Goal: Task Accomplishment & Management: Complete application form

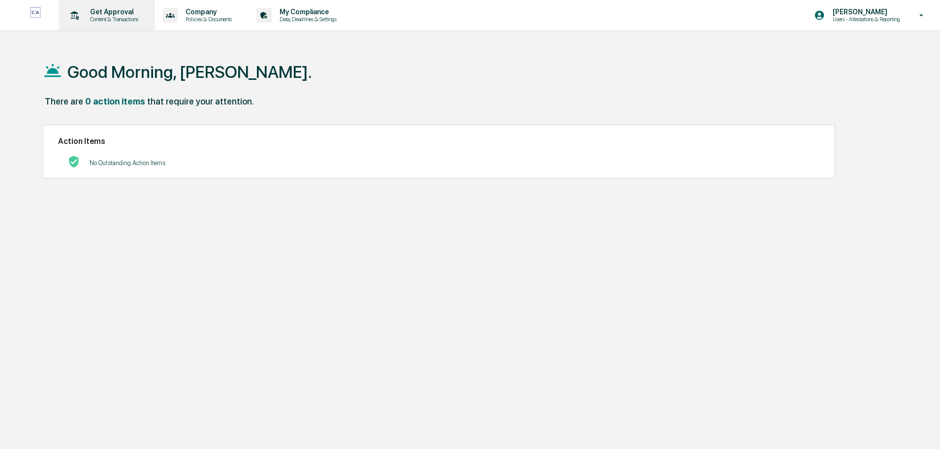
click at [105, 9] on p "Get Approval" at bounding box center [112, 12] width 61 height 8
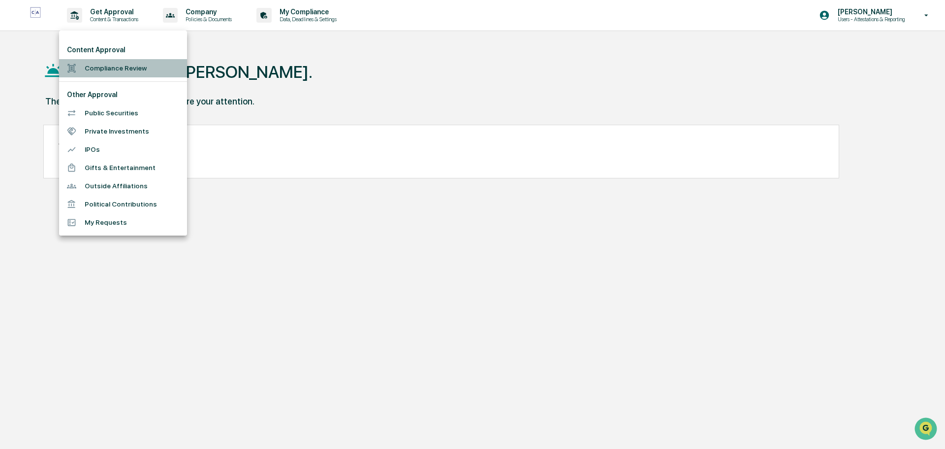
click at [107, 66] on li "Compliance Review" at bounding box center [123, 68] width 128 height 18
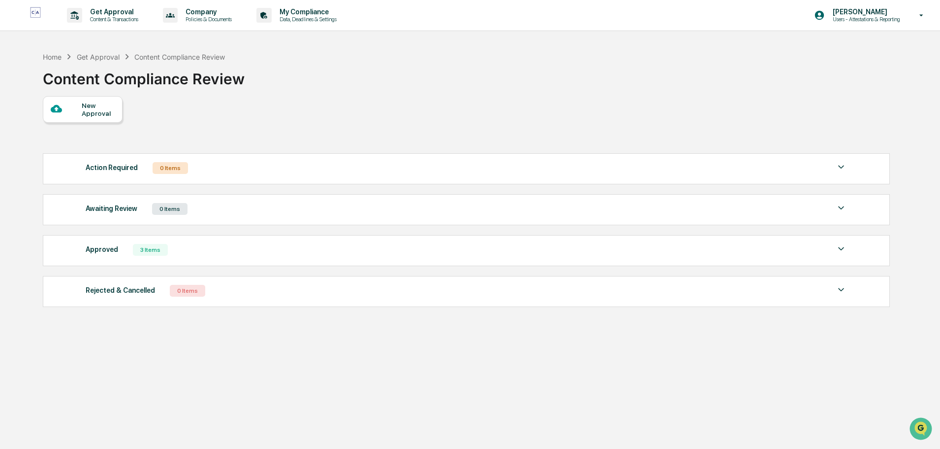
click at [92, 108] on div "New Approval" at bounding box center [98, 109] width 33 height 16
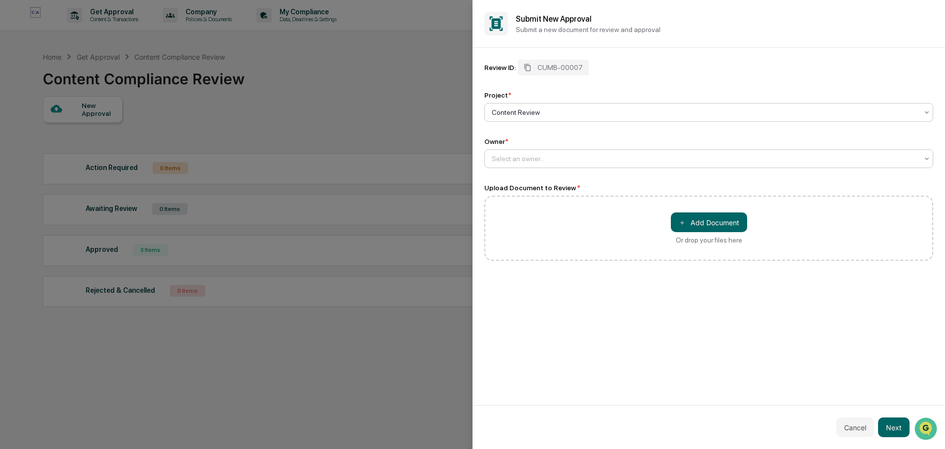
click at [520, 161] on div at bounding box center [705, 159] width 426 height 10
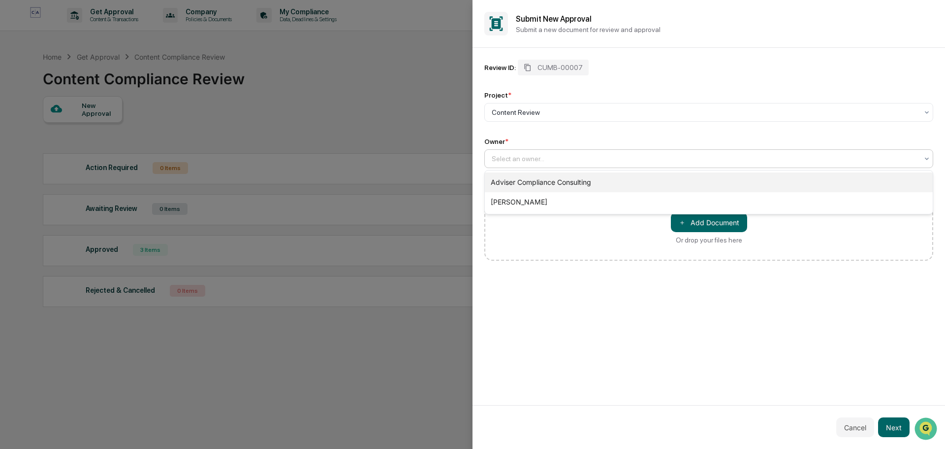
click at [516, 179] on div "Adviser Compliance Consulting" at bounding box center [709, 182] width 448 height 20
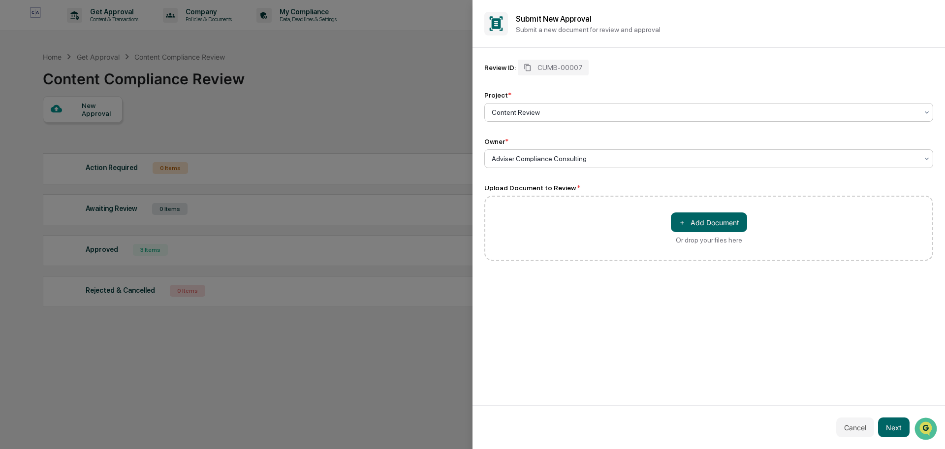
click at [564, 109] on div at bounding box center [705, 112] width 426 height 10
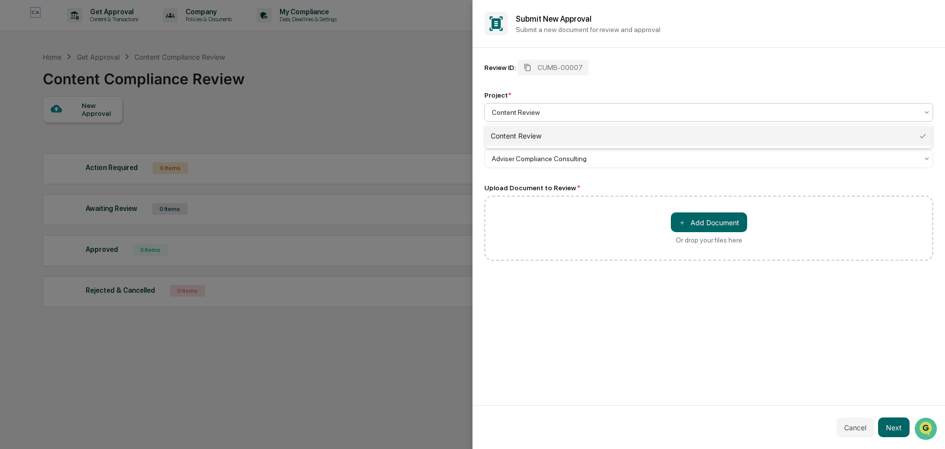
click at [492, 110] on input "text" at bounding box center [492, 112] width 1 height 8
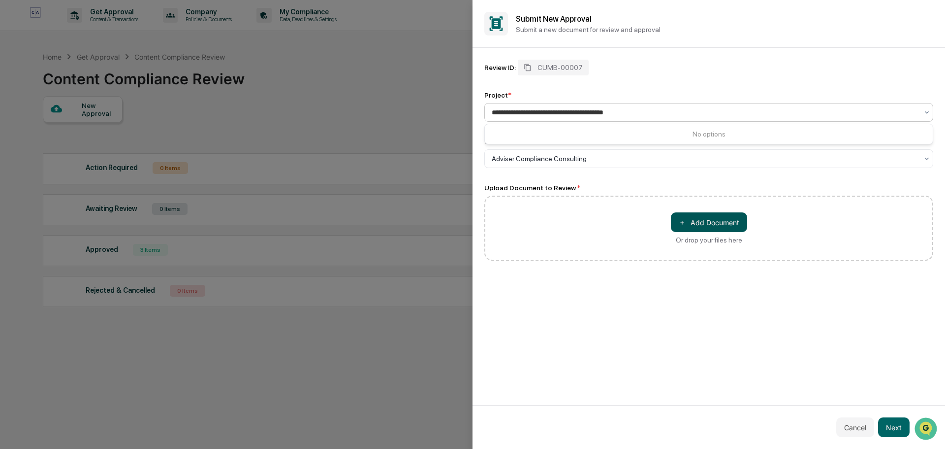
type input "**********"
click at [711, 224] on button "＋ Add Document" at bounding box center [709, 222] width 76 height 20
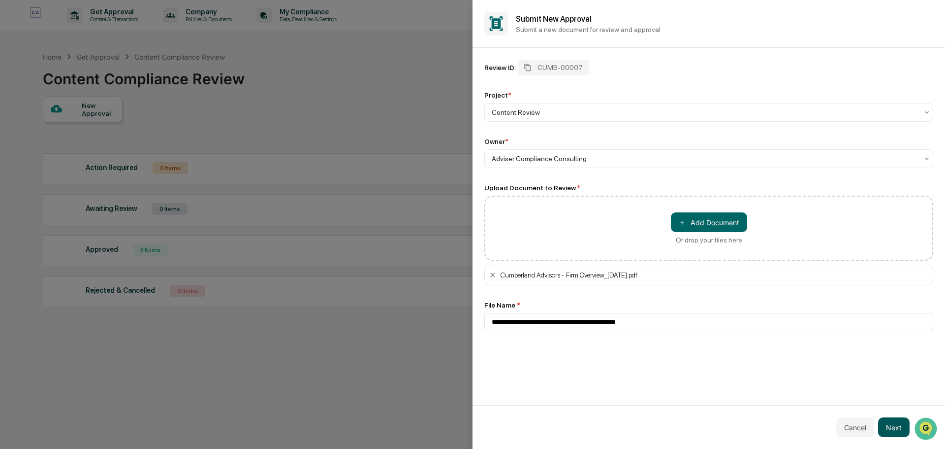
click at [900, 428] on button "Next" at bounding box center [894, 427] width 32 height 20
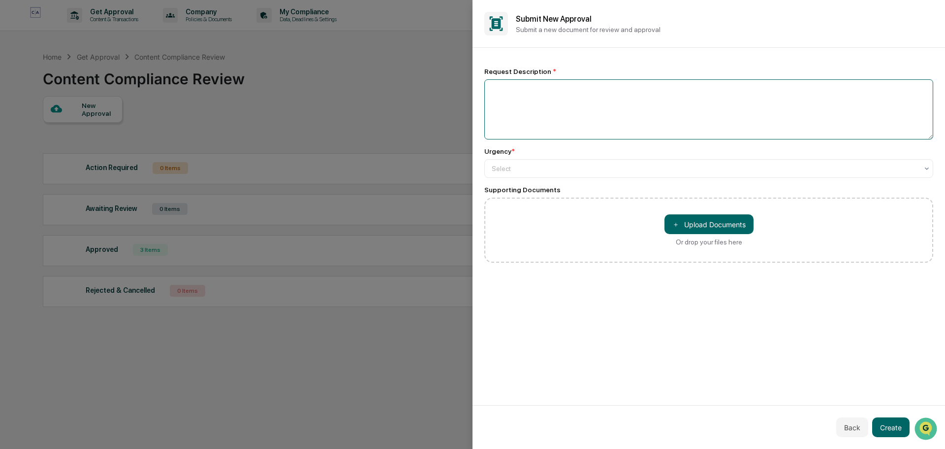
click at [544, 117] on textarea at bounding box center [708, 109] width 449 height 60
type textarea "**********"
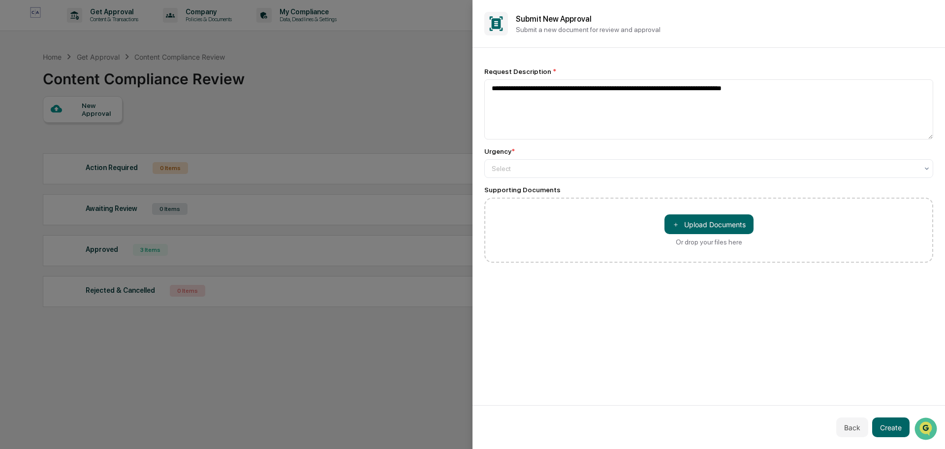
click at [522, 157] on div "Urgency * Select" at bounding box center [708, 162] width 449 height 31
click at [523, 167] on div at bounding box center [705, 168] width 426 height 10
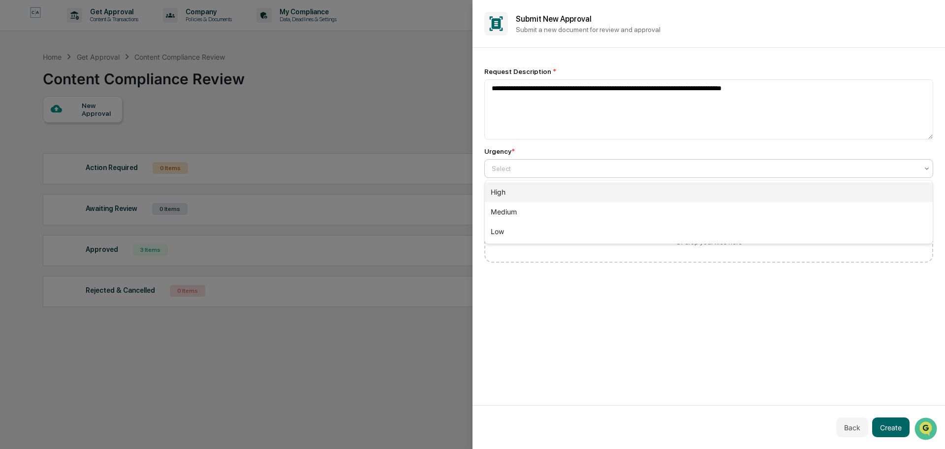
click at [507, 193] on div "High" at bounding box center [709, 192] width 448 height 20
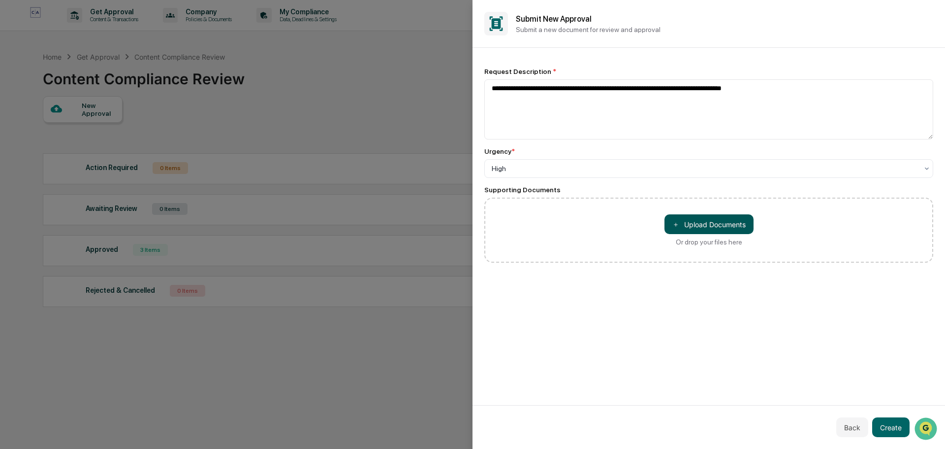
click at [699, 225] on button "＋ Upload Documents" at bounding box center [709, 224] width 89 height 20
click at [898, 428] on button "Create" at bounding box center [890, 427] width 37 height 20
